Goal: Find specific page/section: Locate item on page

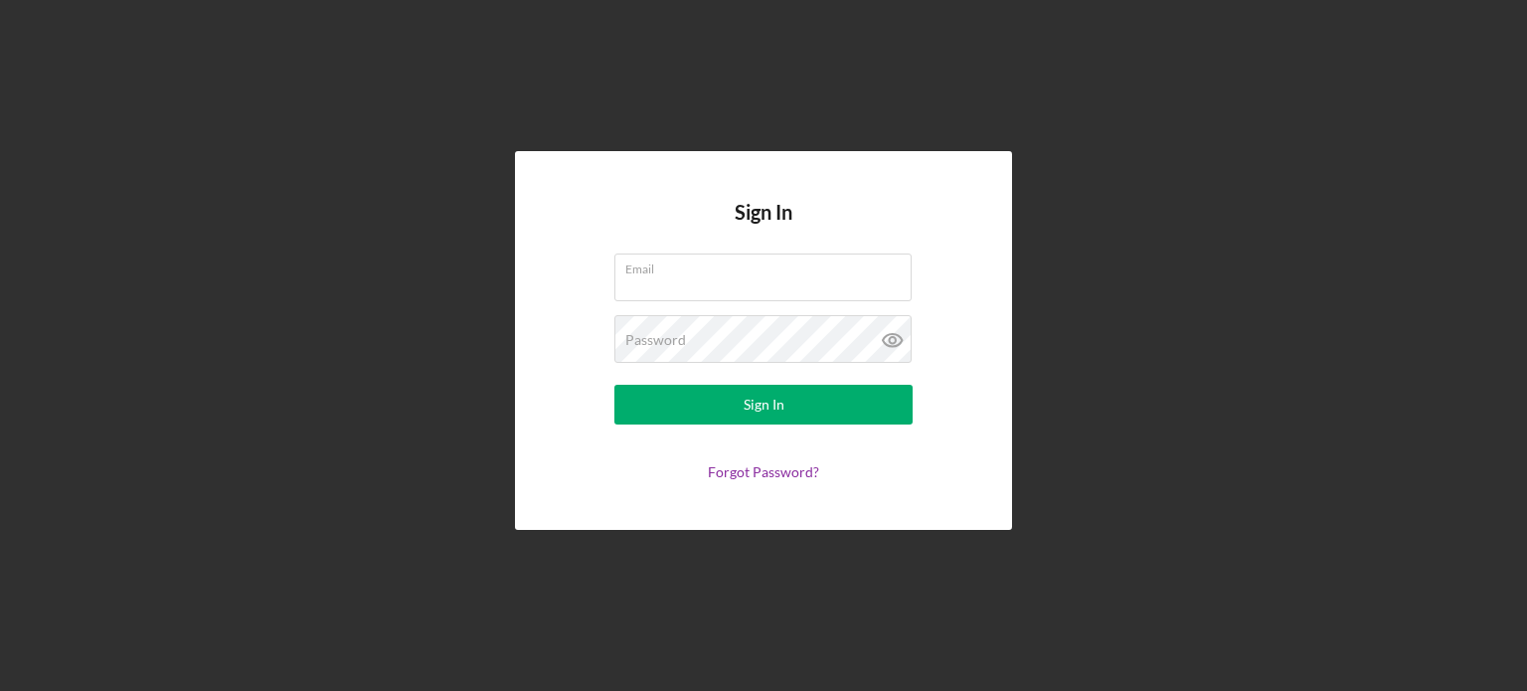
type input "[PERSON_NAME][EMAIL_ADDRESS][PERSON_NAME][DOMAIN_NAME]"
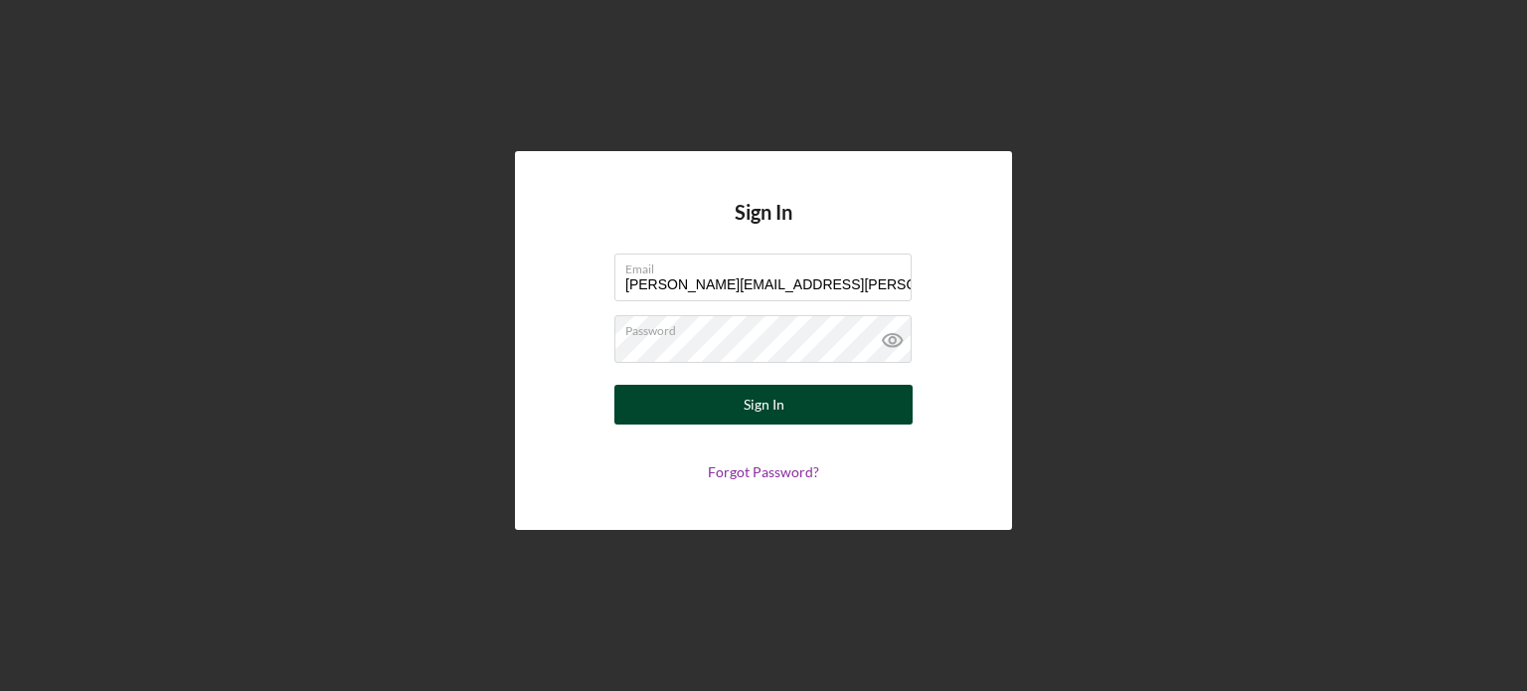
click at [723, 412] on button "Sign In" at bounding box center [763, 405] width 298 height 40
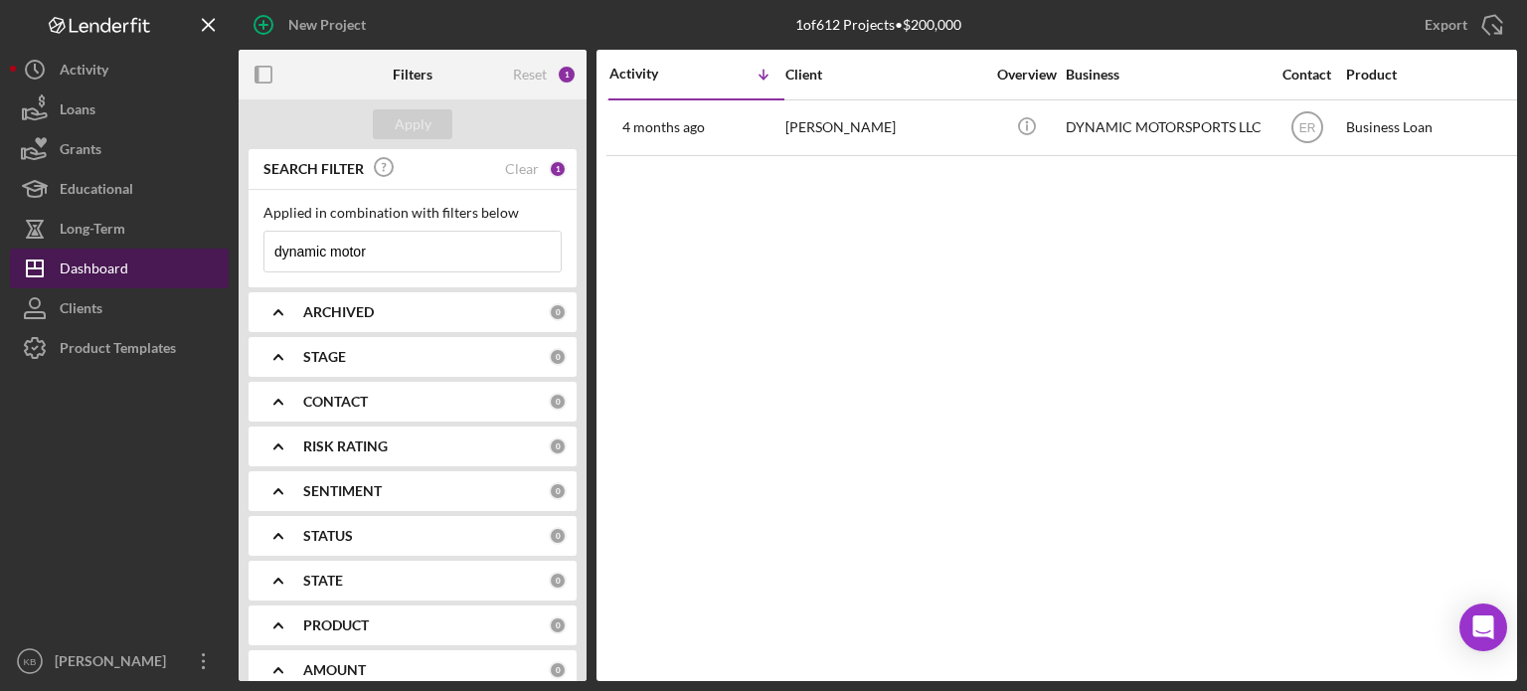
drag, startPoint x: 374, startPoint y: 254, endPoint x: 110, endPoint y: 269, distance: 263.9
click at [110, 269] on div "New Project 1 of 612 Projects • $200,000 dynamic motor Export Icon/Export Filte…" at bounding box center [763, 340] width 1507 height 681
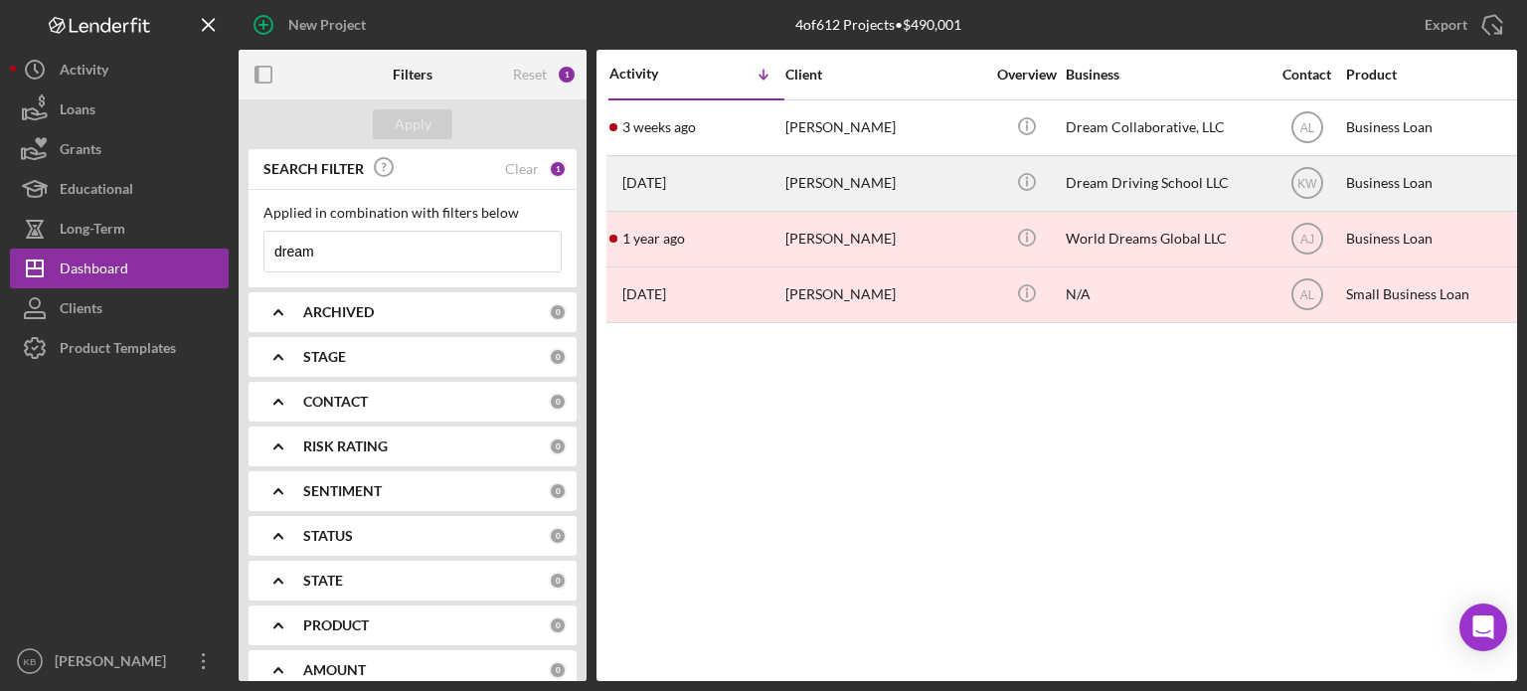
type input "dream"
click at [1111, 179] on div "Dream Driving School LLC" at bounding box center [1165, 183] width 199 height 53
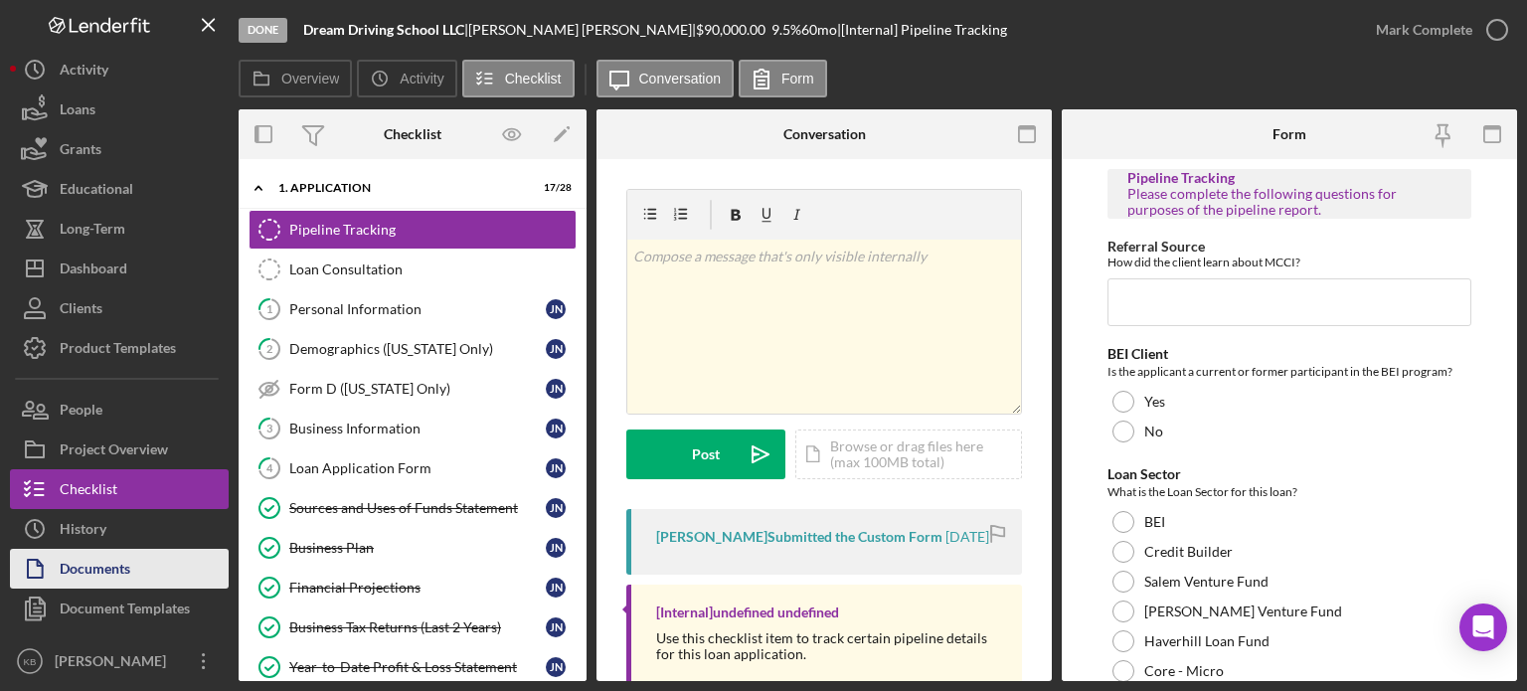
click at [71, 576] on div "Documents" at bounding box center [95, 571] width 71 height 45
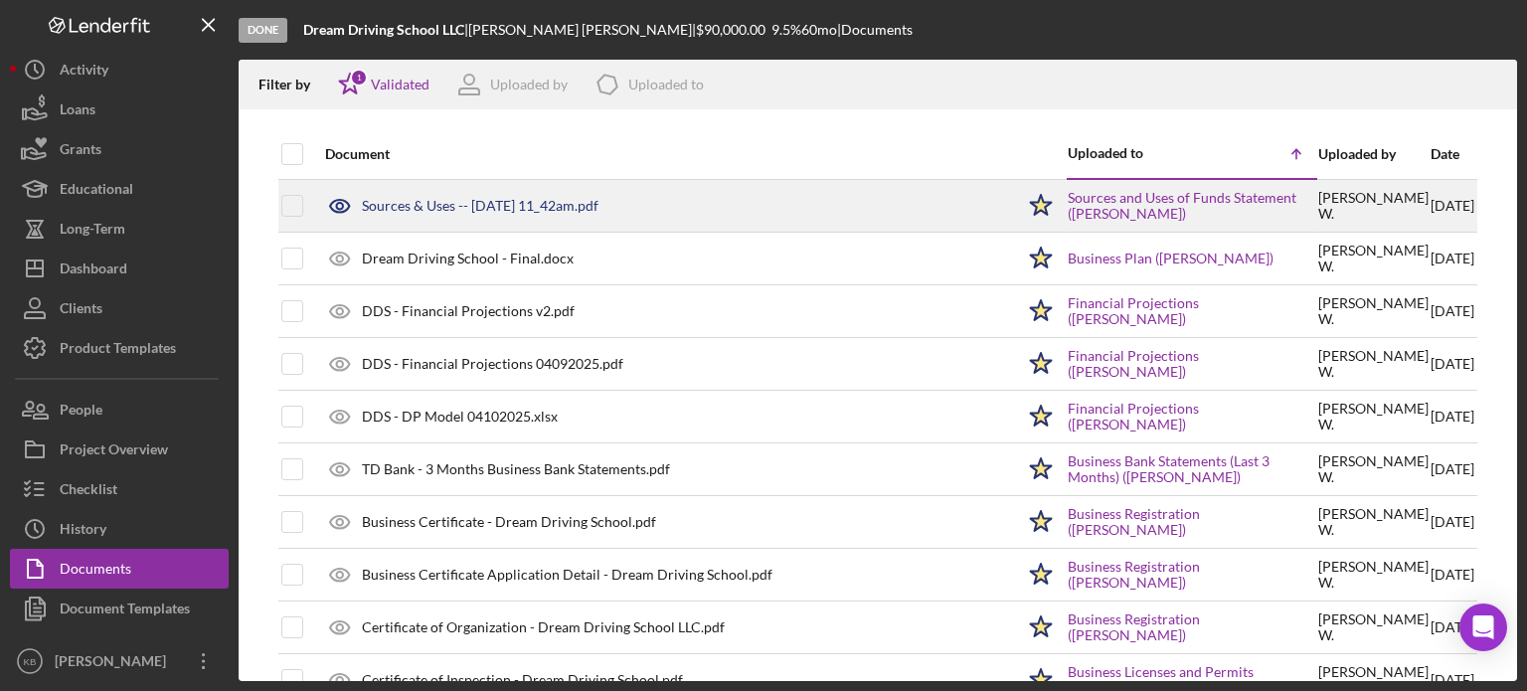
click at [585, 206] on div "Sources & Uses -- [DATE] 11_42am.pdf" at bounding box center [480, 206] width 237 height 16
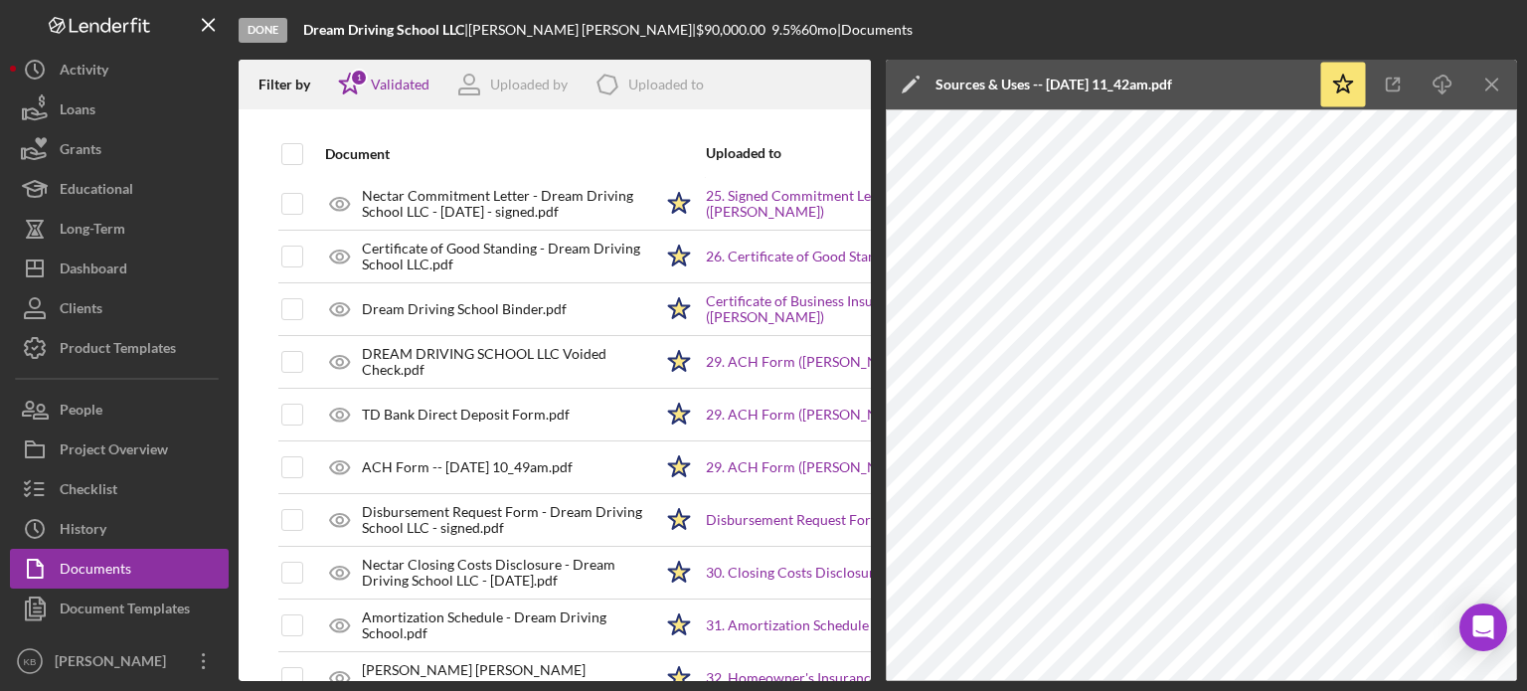
scroll to position [1632, 0]
